Goal: Task Accomplishment & Management: Use online tool/utility

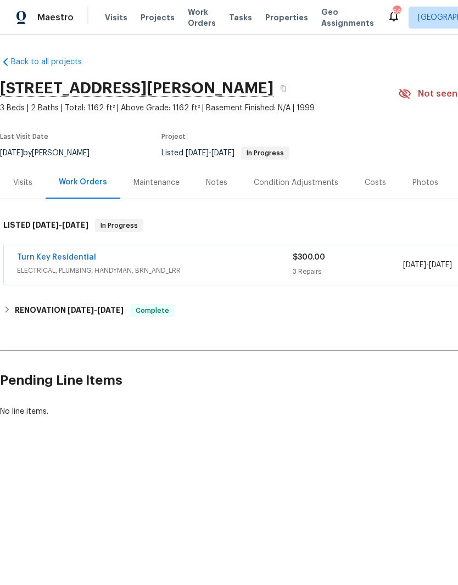
scroll to position [0, -1]
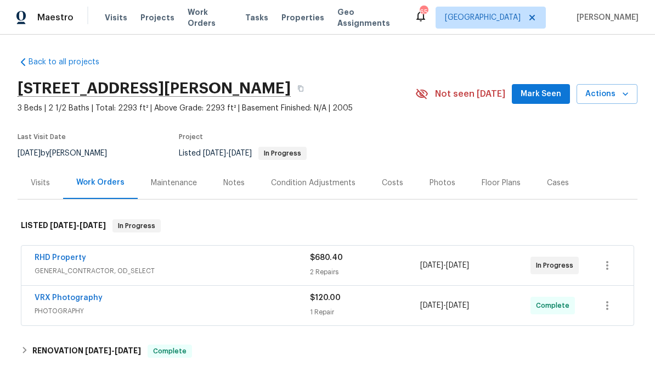
click at [457, 378] on div "Back to all projects [STREET_ADDRESS][PERSON_NAME] 3 Beds | 2 1/2 Baths | Total…" at bounding box center [328, 257] width 620 height 418
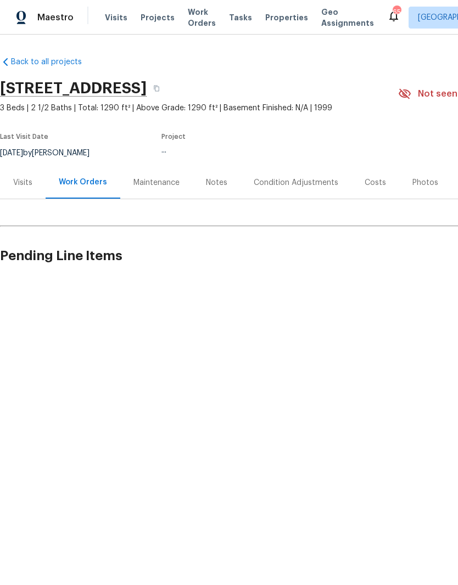
click at [27, 183] on div "Visits" at bounding box center [22, 182] width 19 height 11
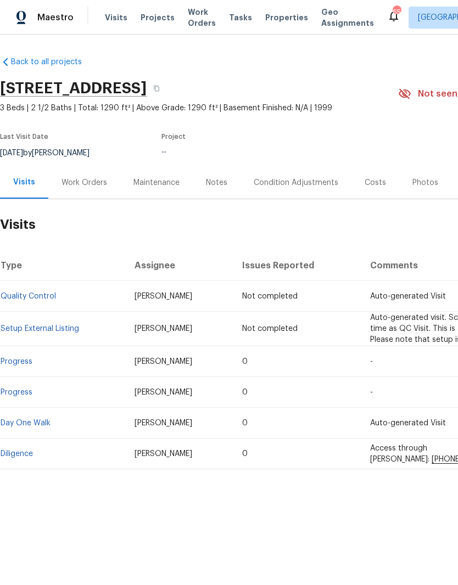
click at [78, 181] on div "Work Orders" at bounding box center [84, 182] width 46 height 11
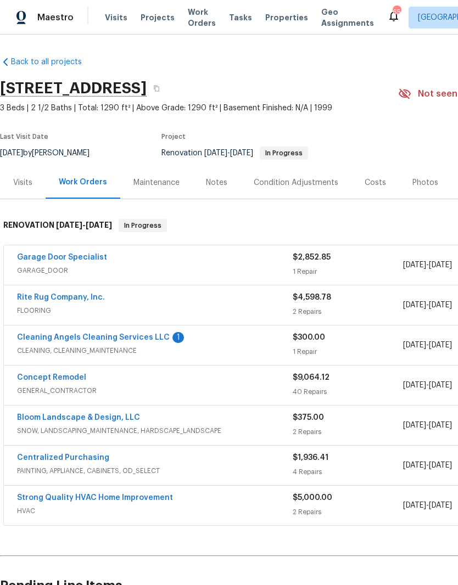
click at [18, 572] on h2 "Pending Line Items" at bounding box center [276, 585] width 553 height 51
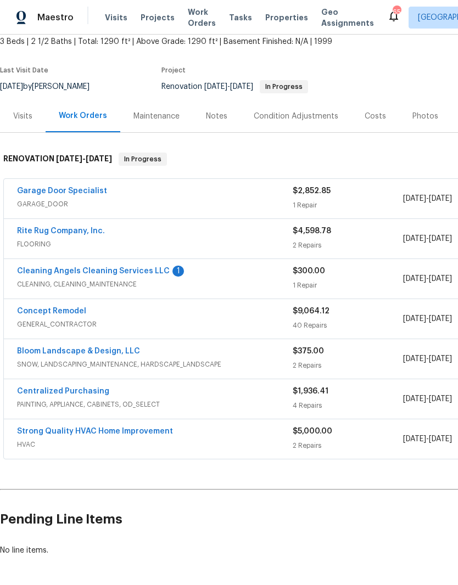
scroll to position [66, 0]
click at [41, 313] on link "Concept Remodel" at bounding box center [51, 311] width 69 height 8
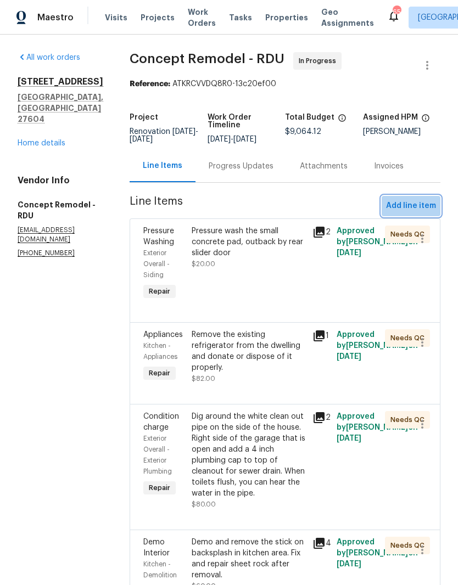
click at [418, 207] on span "Add line item" at bounding box center [411, 206] width 50 height 14
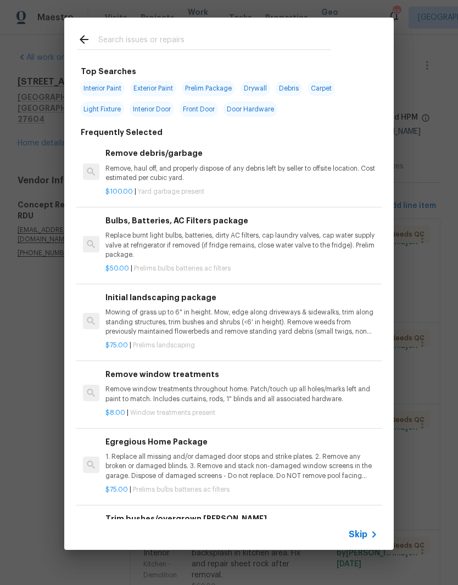
click at [114, 44] on input "text" at bounding box center [214, 41] width 233 height 16
type input "Interior"
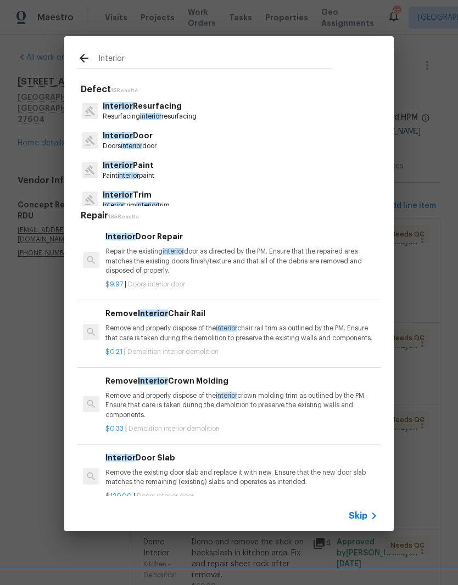
click at [121, 171] on p "Paint interior paint" at bounding box center [129, 175] width 52 height 9
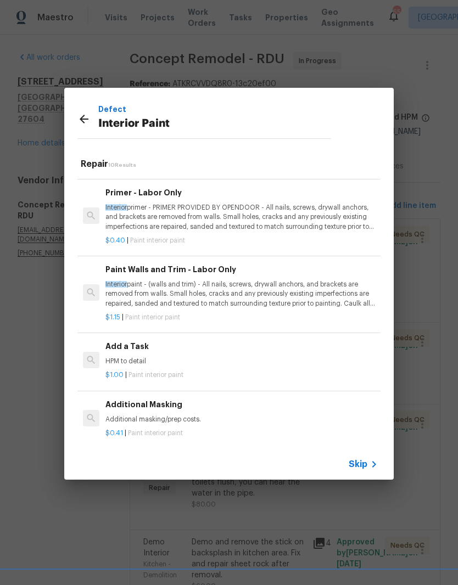
scroll to position [416, 0]
click at [123, 357] on p "HPM to detail" at bounding box center [241, 361] width 272 height 9
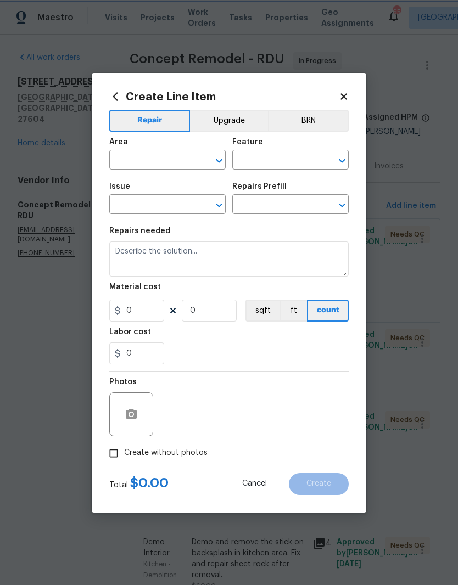
type input "Overall Paint"
type input "Interior Paint"
type input "Add a Task $1.00"
type textarea "HPM to detail"
type input "1"
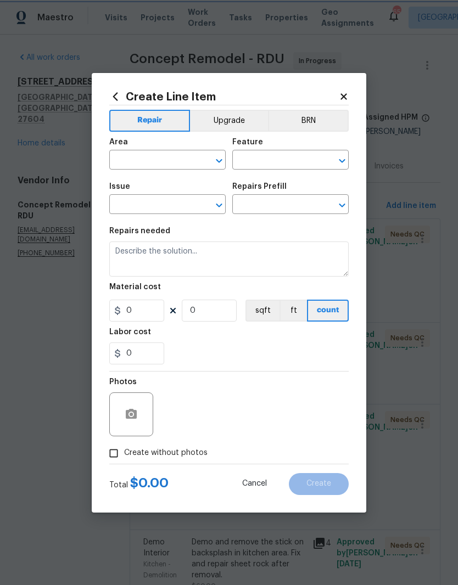
type input "1"
click at [120, 355] on input "0" at bounding box center [136, 354] width 55 height 22
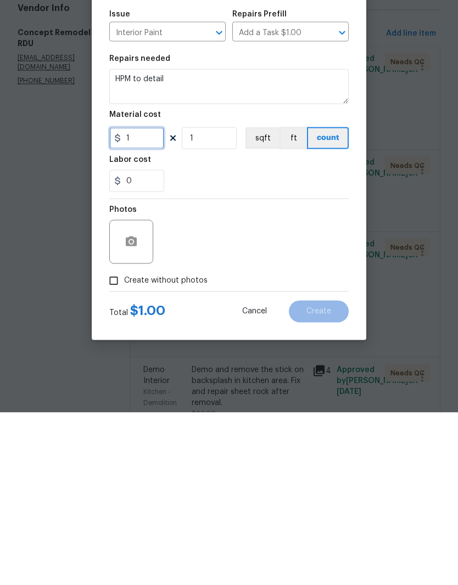
click at [142, 300] on input "1" at bounding box center [136, 311] width 55 height 22
type input "350"
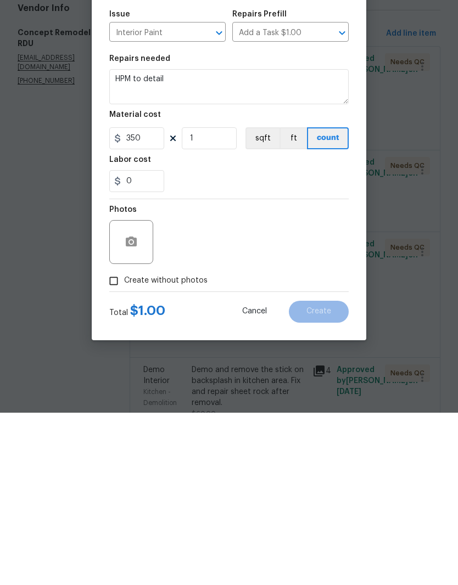
click at [221, 372] on div "Photos" at bounding box center [228, 407] width 239 height 71
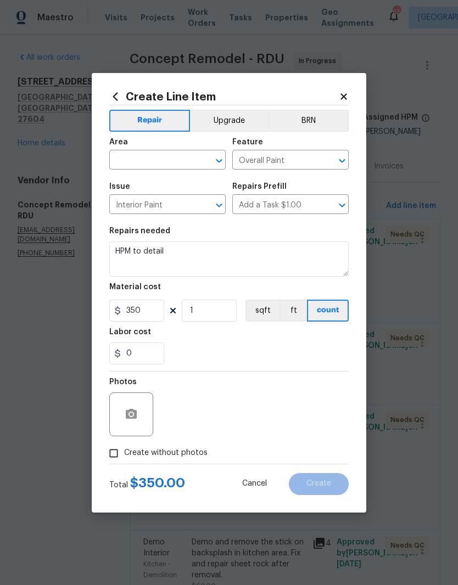
click at [118, 447] on input "Create without photos" at bounding box center [113, 453] width 21 height 21
checkbox input "true"
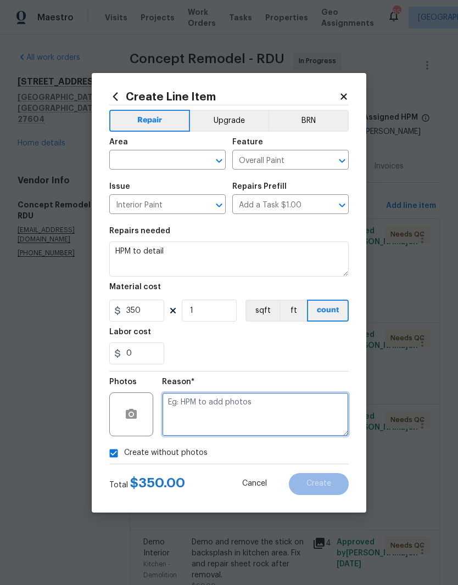
click at [194, 408] on textarea at bounding box center [255, 414] width 187 height 44
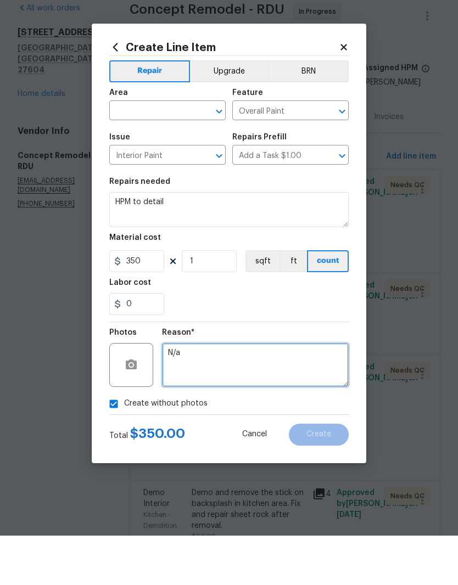
type textarea "N/a"
click at [129, 153] on input "text" at bounding box center [152, 161] width 86 height 17
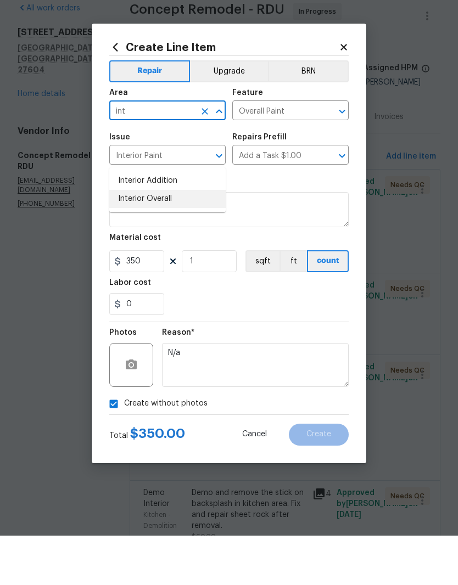
click at [142, 239] on li "Interior Overall" at bounding box center [167, 248] width 116 height 18
type input "Interior Overall"
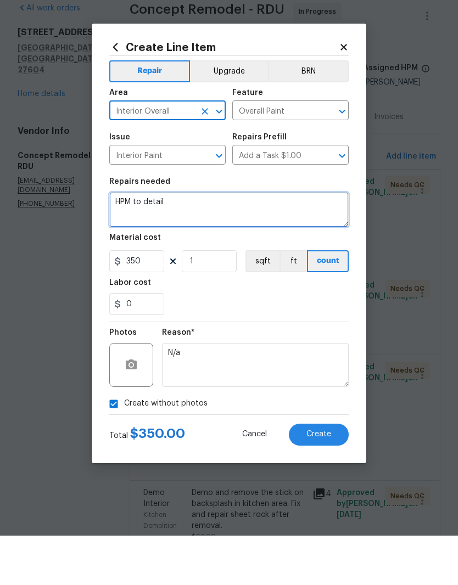
click at [169, 242] on textarea "HPM to detail" at bounding box center [228, 259] width 239 height 35
type textarea "H"
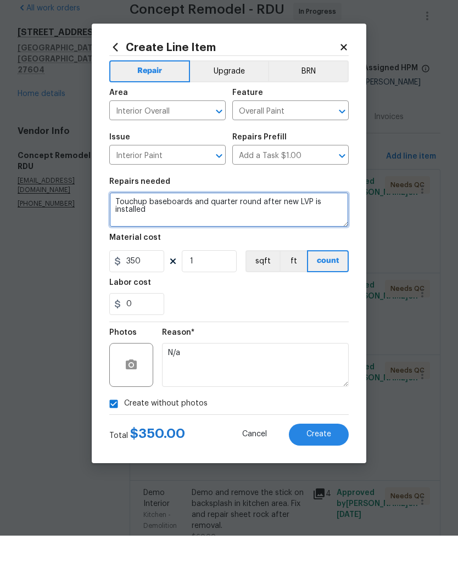
type textarea "Touchup baseboards and quarter round after new LVP is installed"
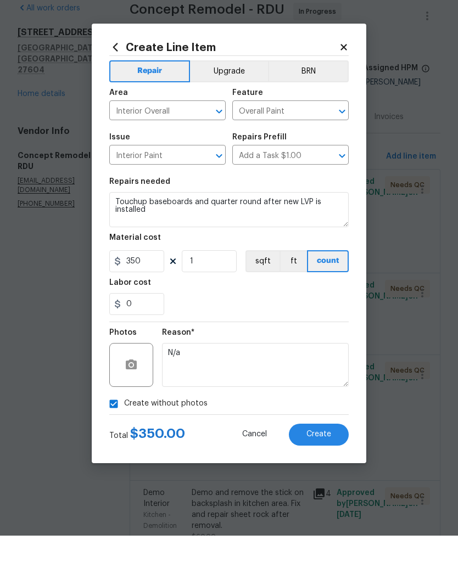
click at [292, 343] on div "0" at bounding box center [228, 354] width 239 height 22
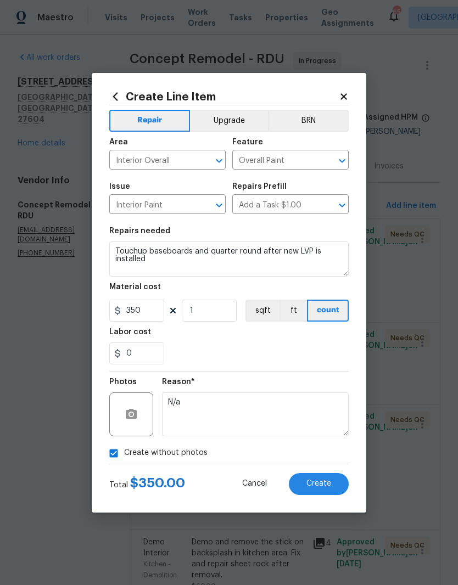
click at [324, 475] on button "Create" at bounding box center [319, 484] width 60 height 22
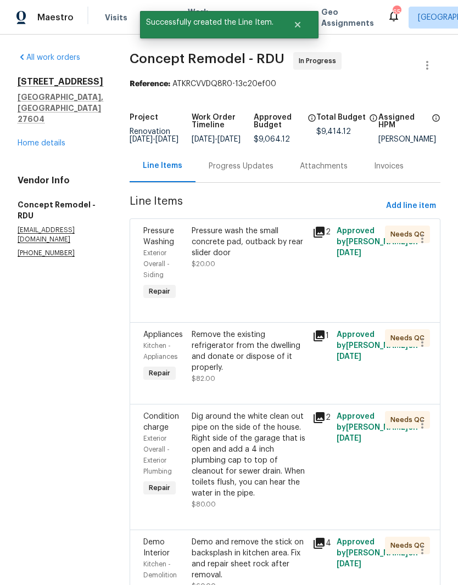
scroll to position [0, 0]
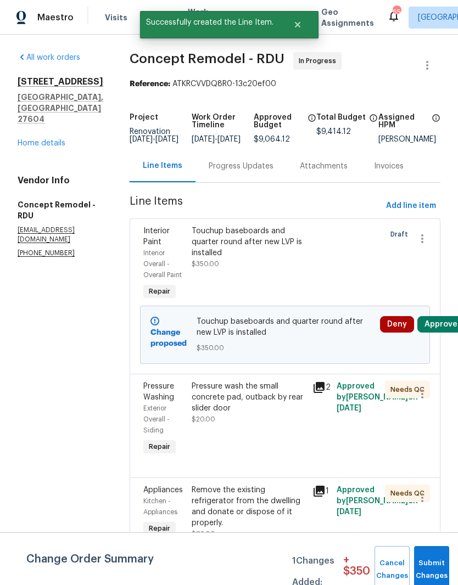
click at [438, 563] on button "Submit Changes" at bounding box center [431, 569] width 35 height 47
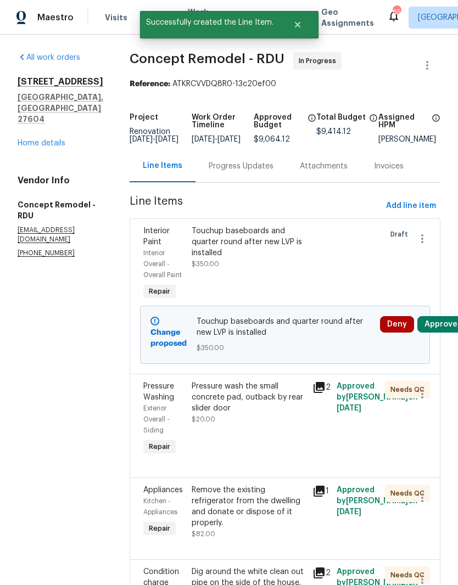
click at [439, 316] on button "Approve" at bounding box center [440, 324] width 47 height 16
